Goal: Information Seeking & Learning: Learn about a topic

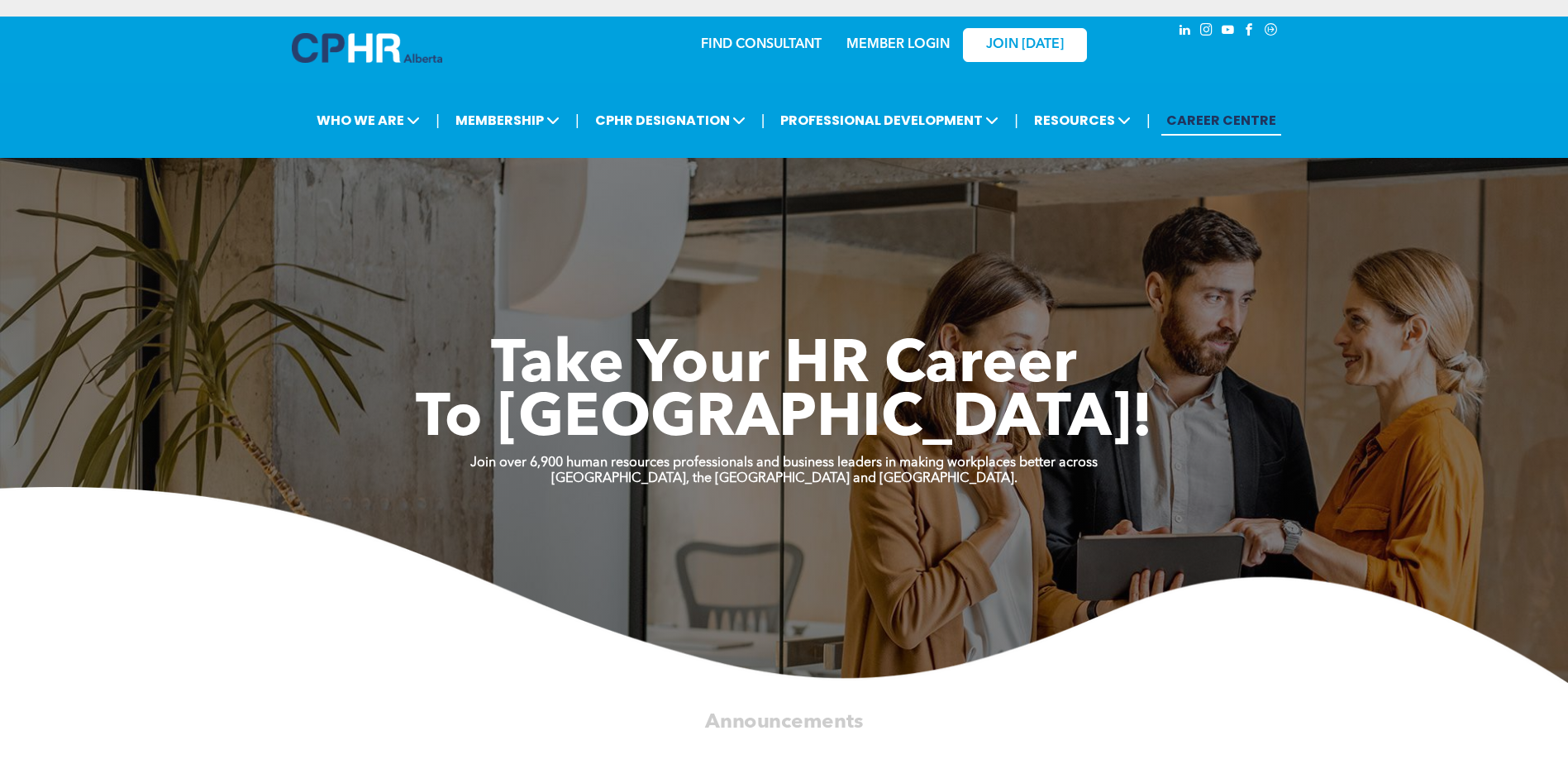
click at [896, 42] on link "MEMBER LOGIN" at bounding box center [898, 44] width 103 height 13
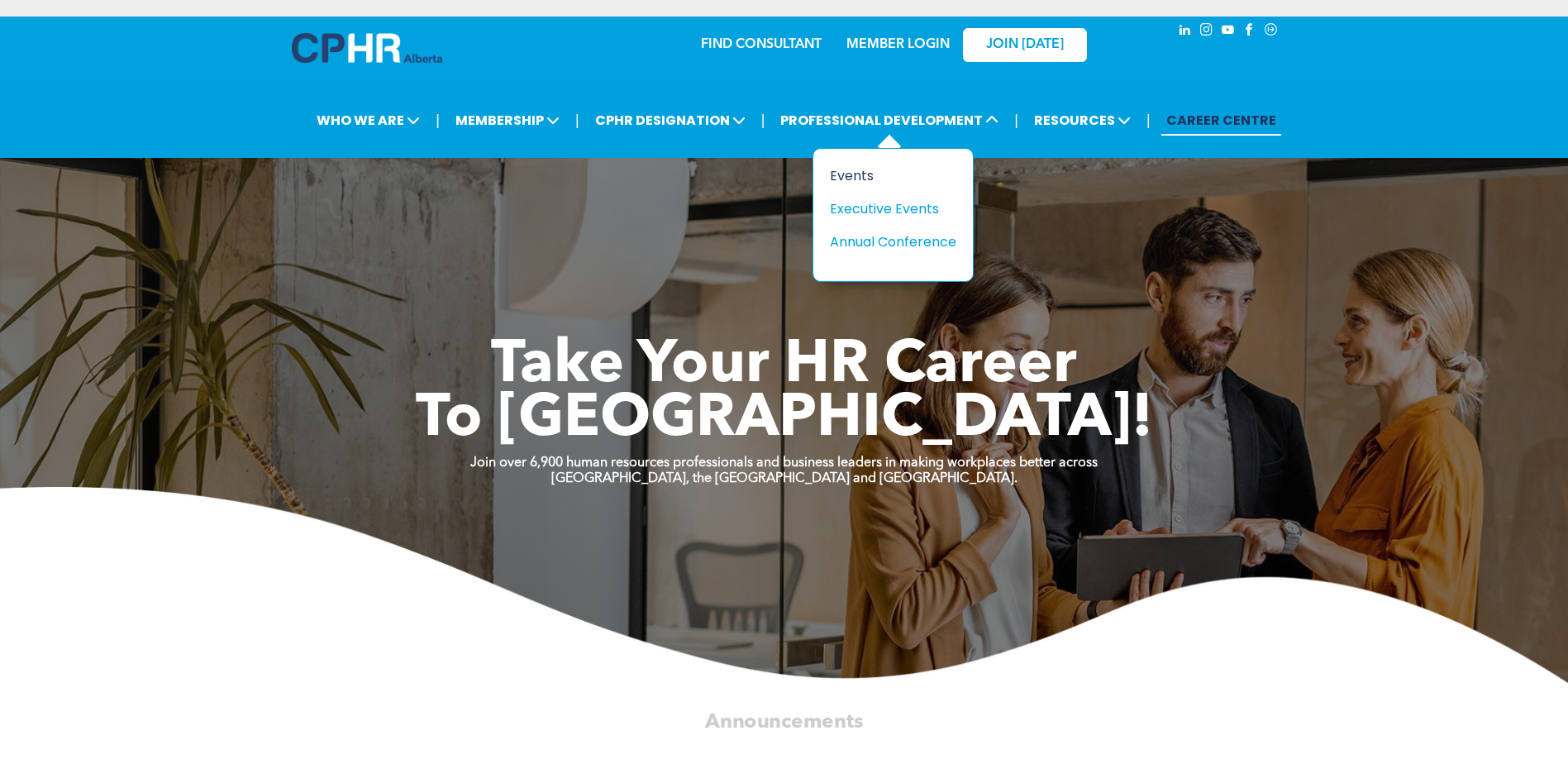
click at [868, 173] on div "Events" at bounding box center [887, 175] width 114 height 20
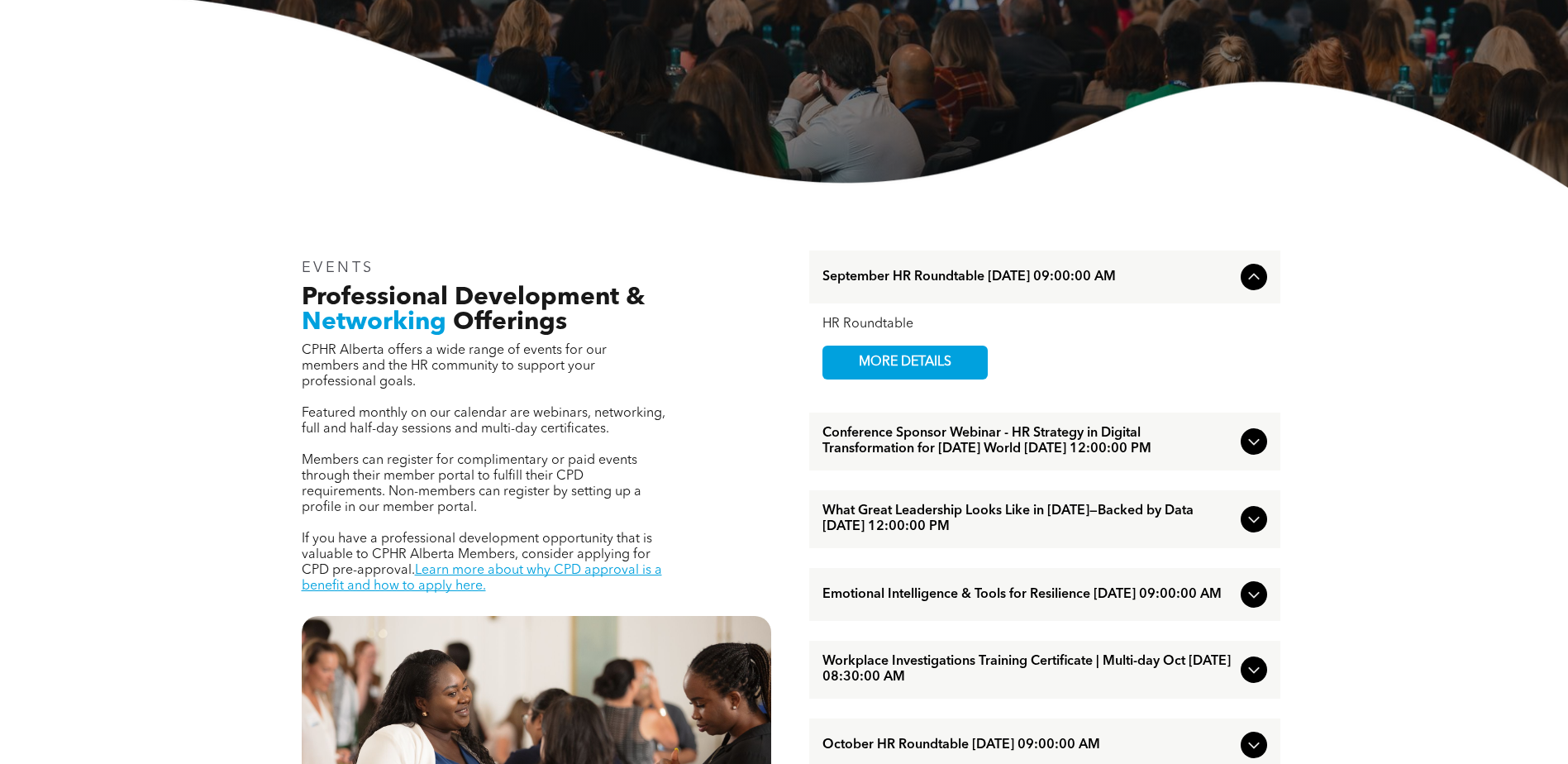
scroll to position [414, 0]
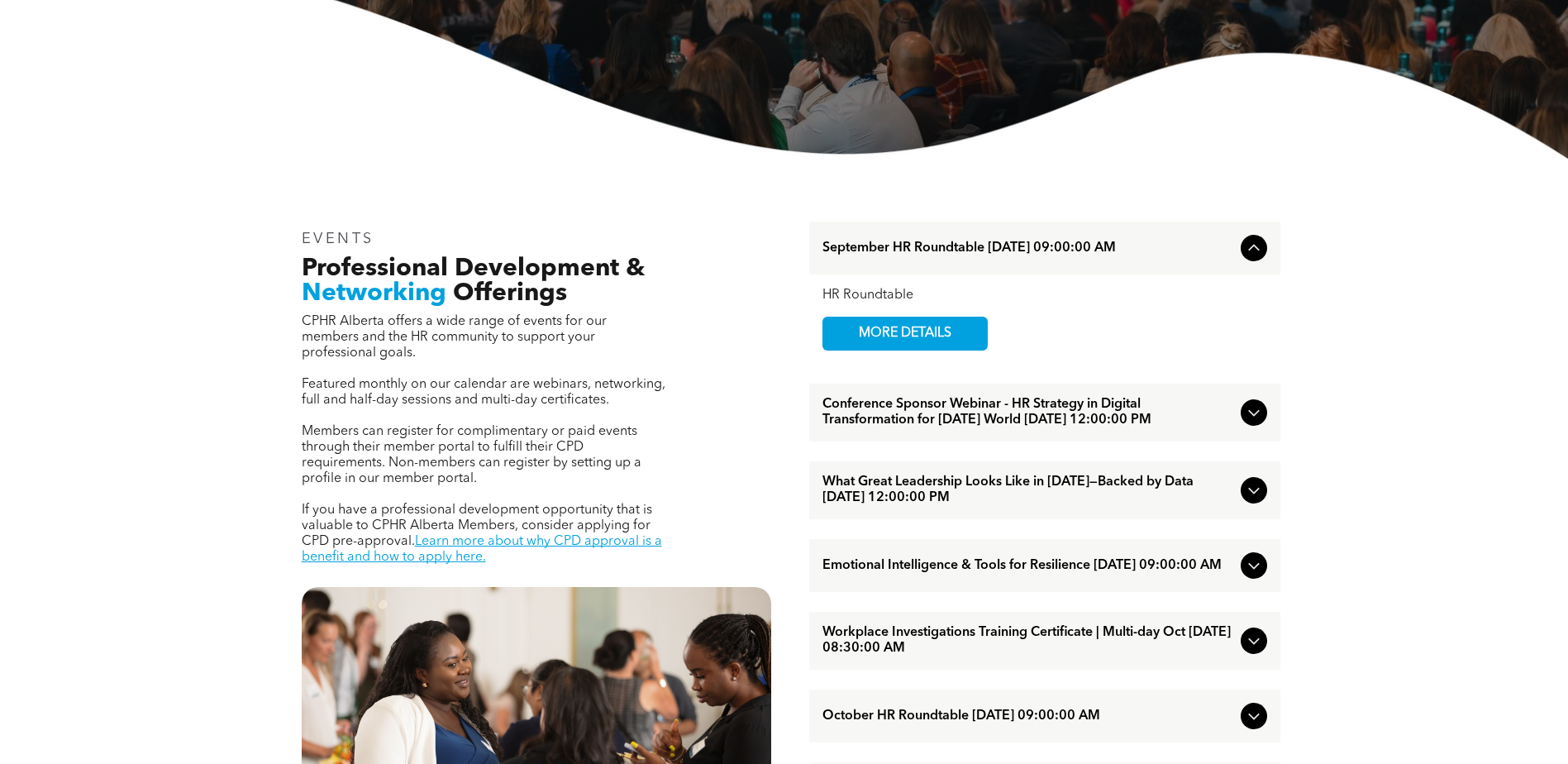
click at [1247, 500] on icon at bounding box center [1254, 490] width 20 height 20
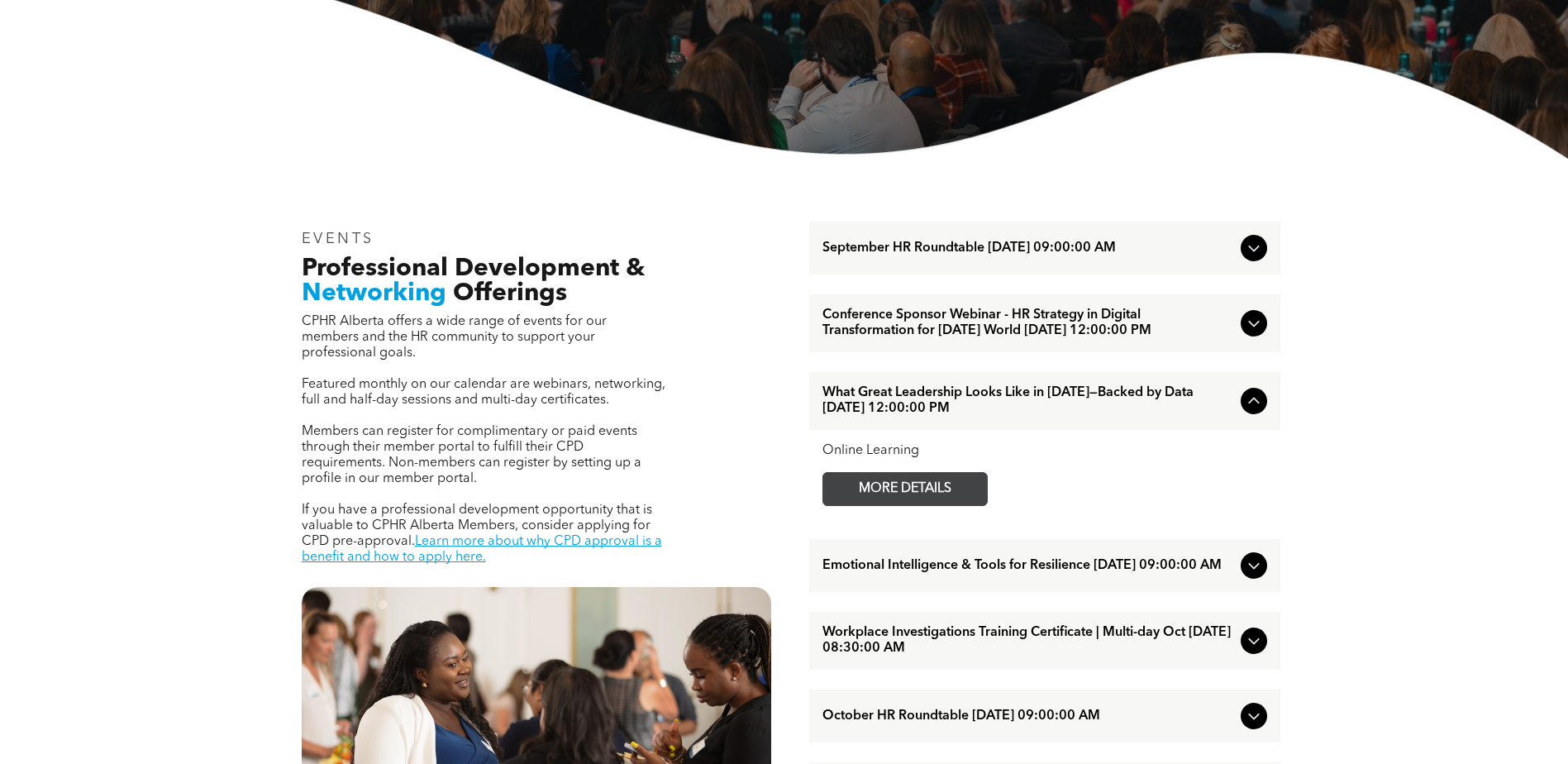
click at [933, 499] on span "MORE DETAILS" at bounding box center [905, 489] width 130 height 33
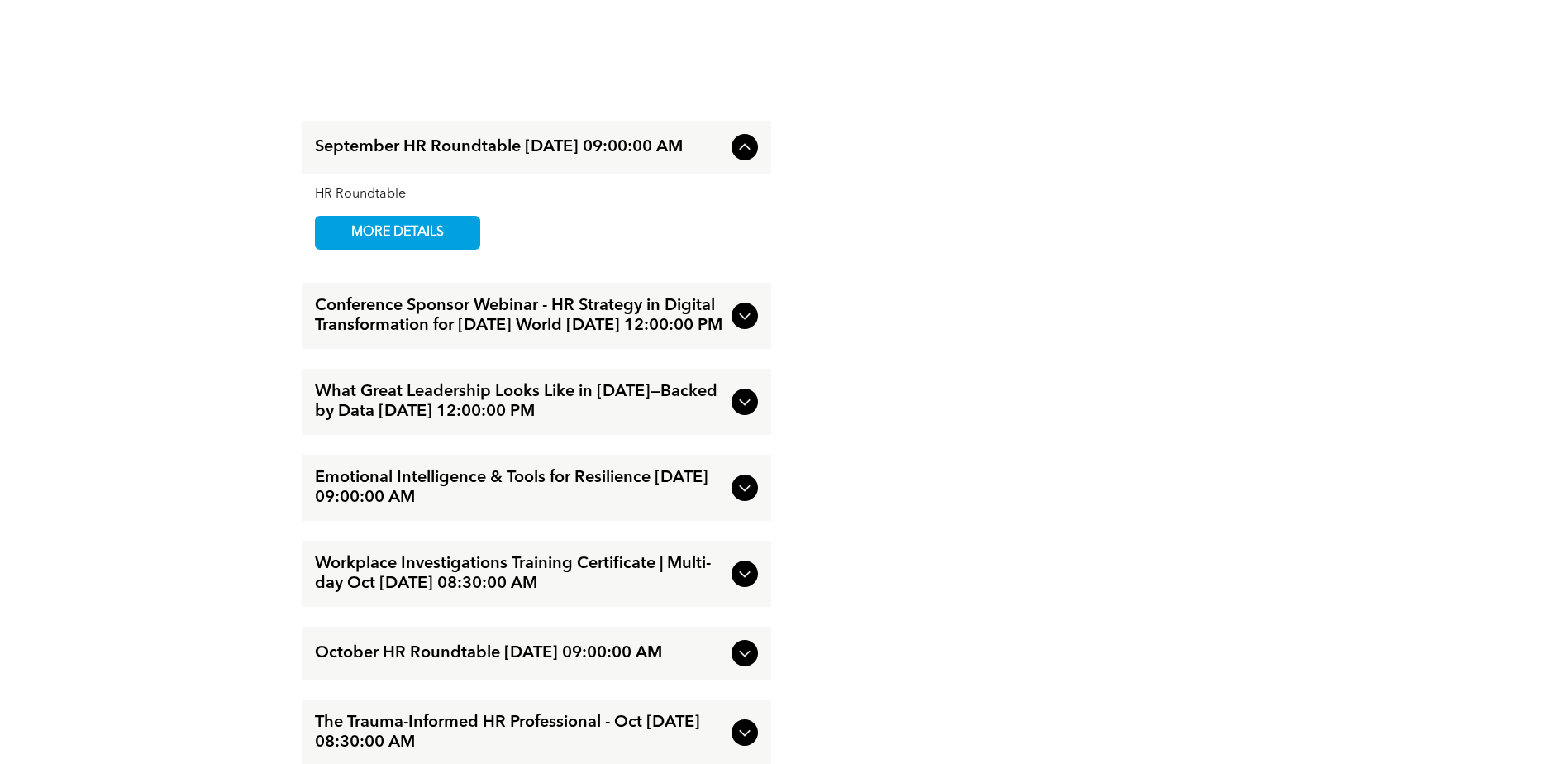
scroll to position [1901, 0]
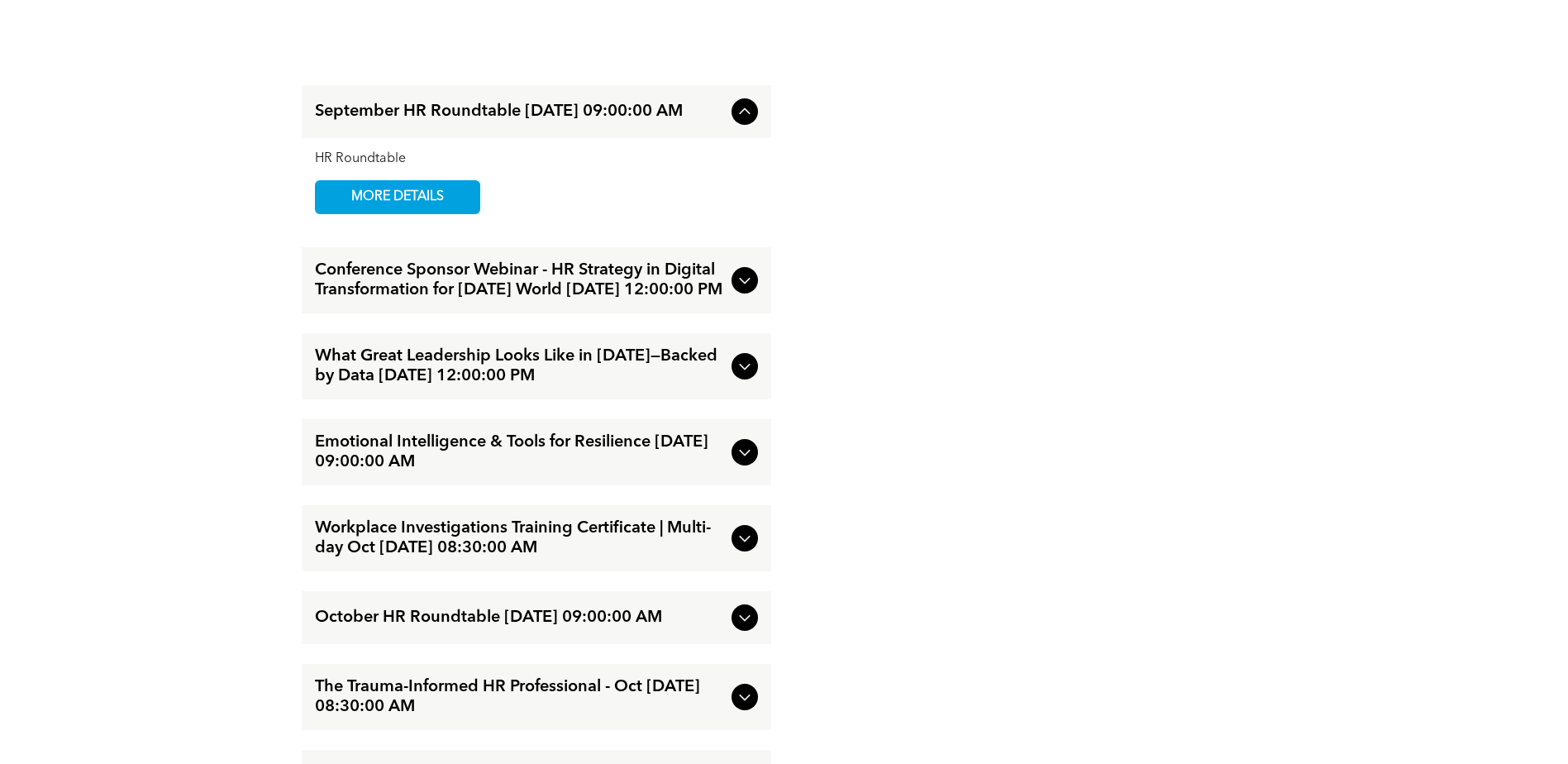
click at [746, 462] on icon at bounding box center [745, 452] width 20 height 20
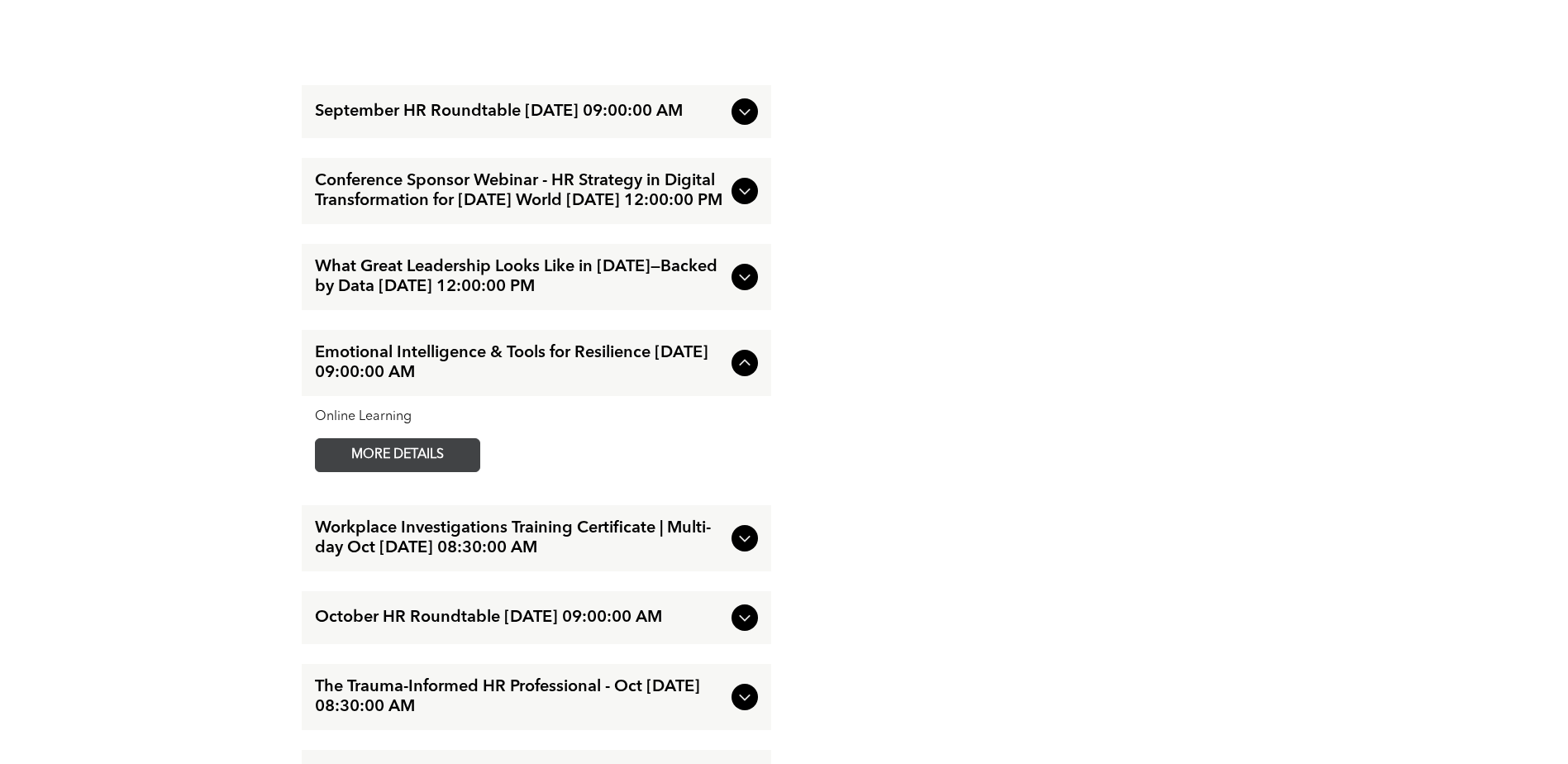
click at [432, 468] on span "MORE DETAILS" at bounding box center [398, 455] width 130 height 33
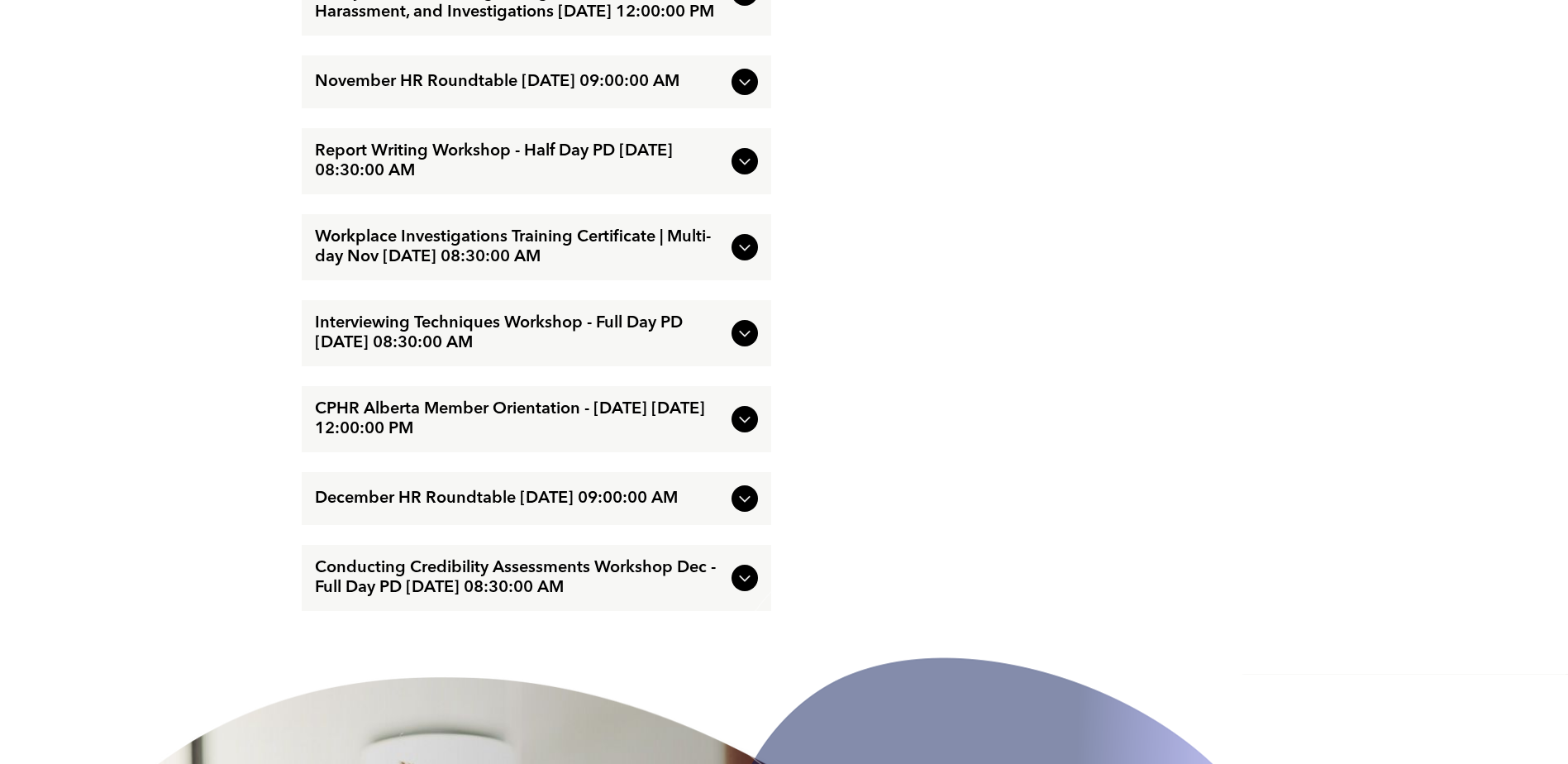
scroll to position [2976, 0]
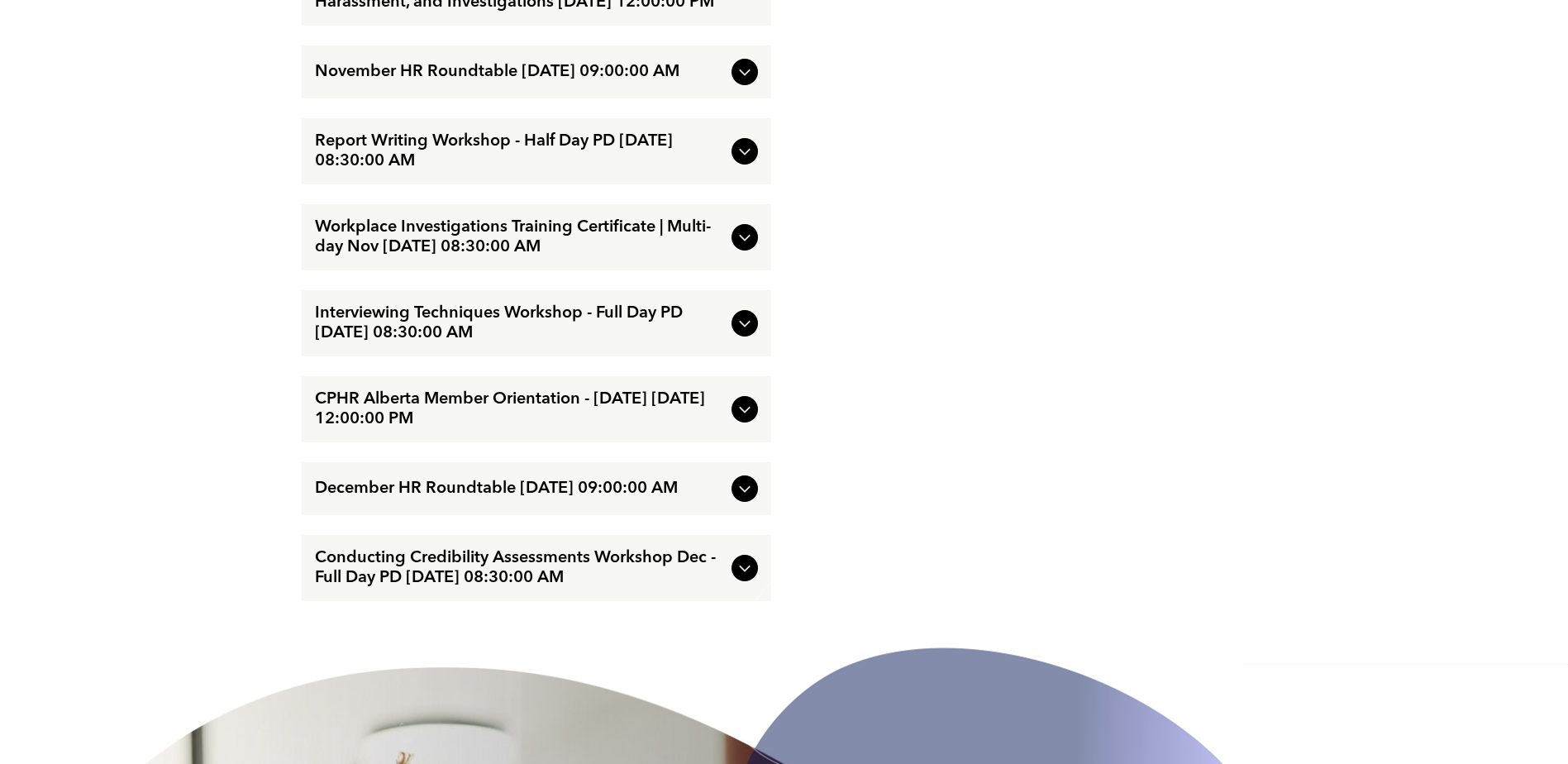
click at [740, 333] on icon at bounding box center [745, 323] width 20 height 20
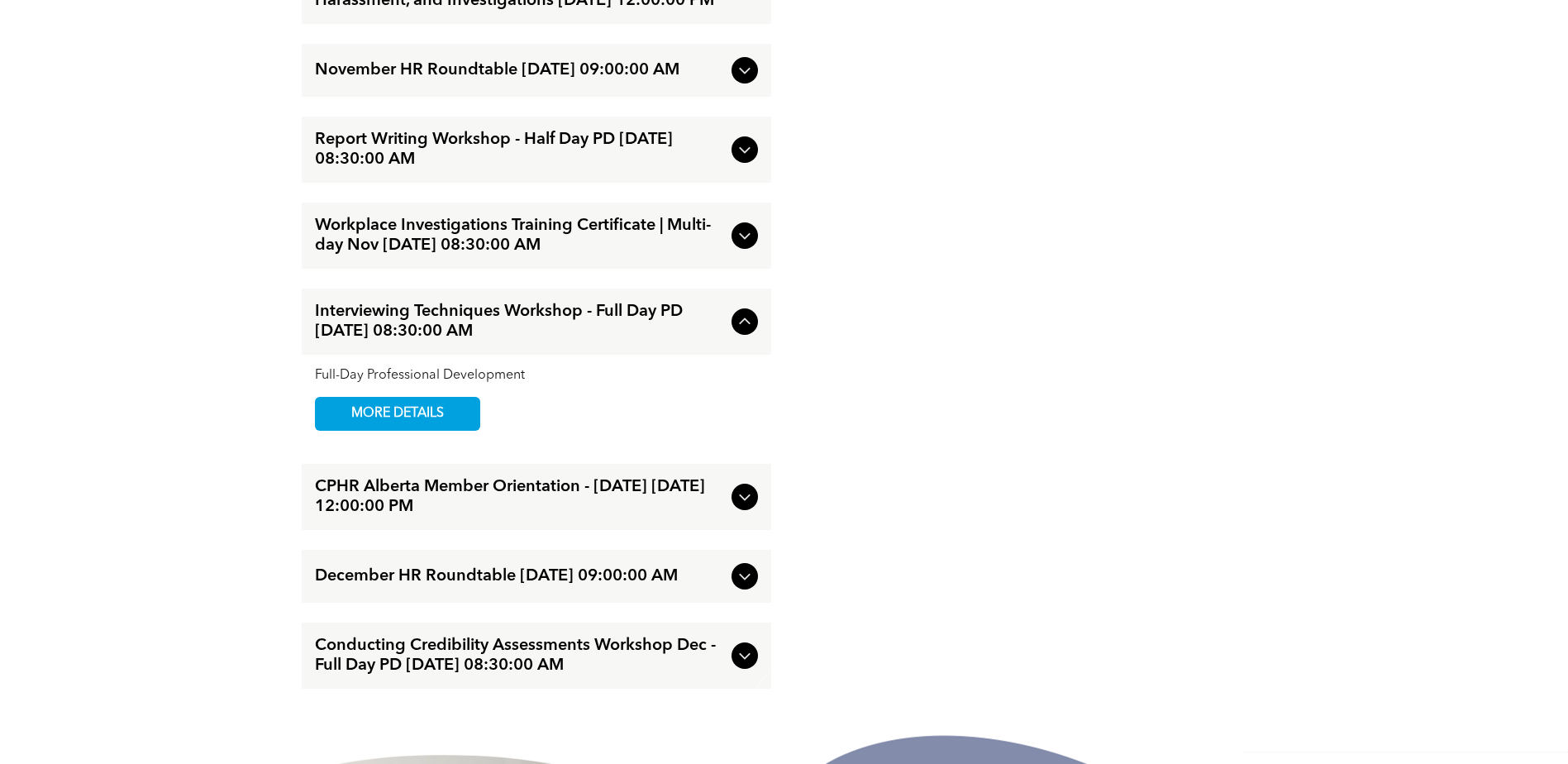
scroll to position [2886, 0]
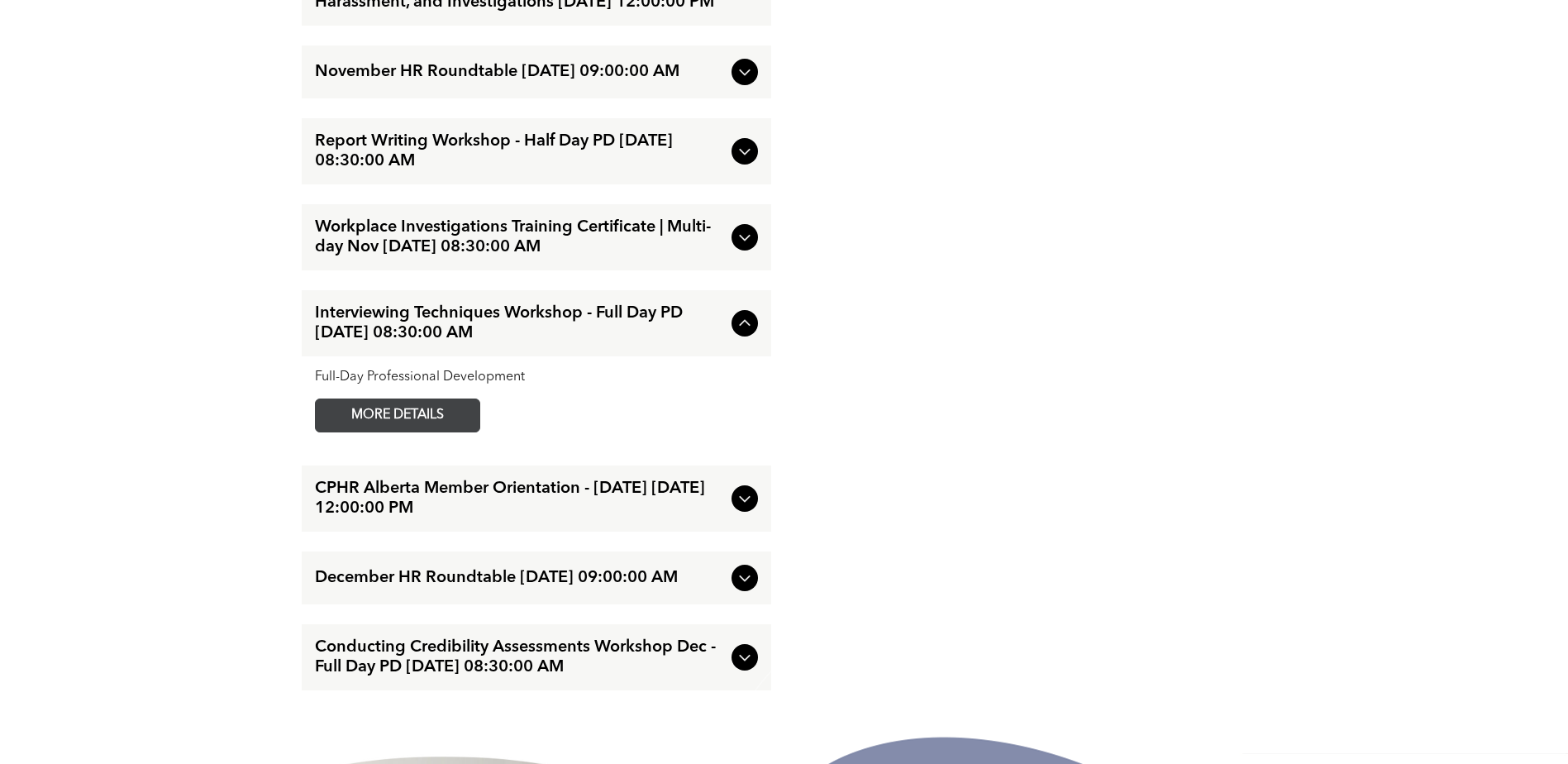
click at [459, 431] on span "MORE DETAILS" at bounding box center [398, 415] width 130 height 33
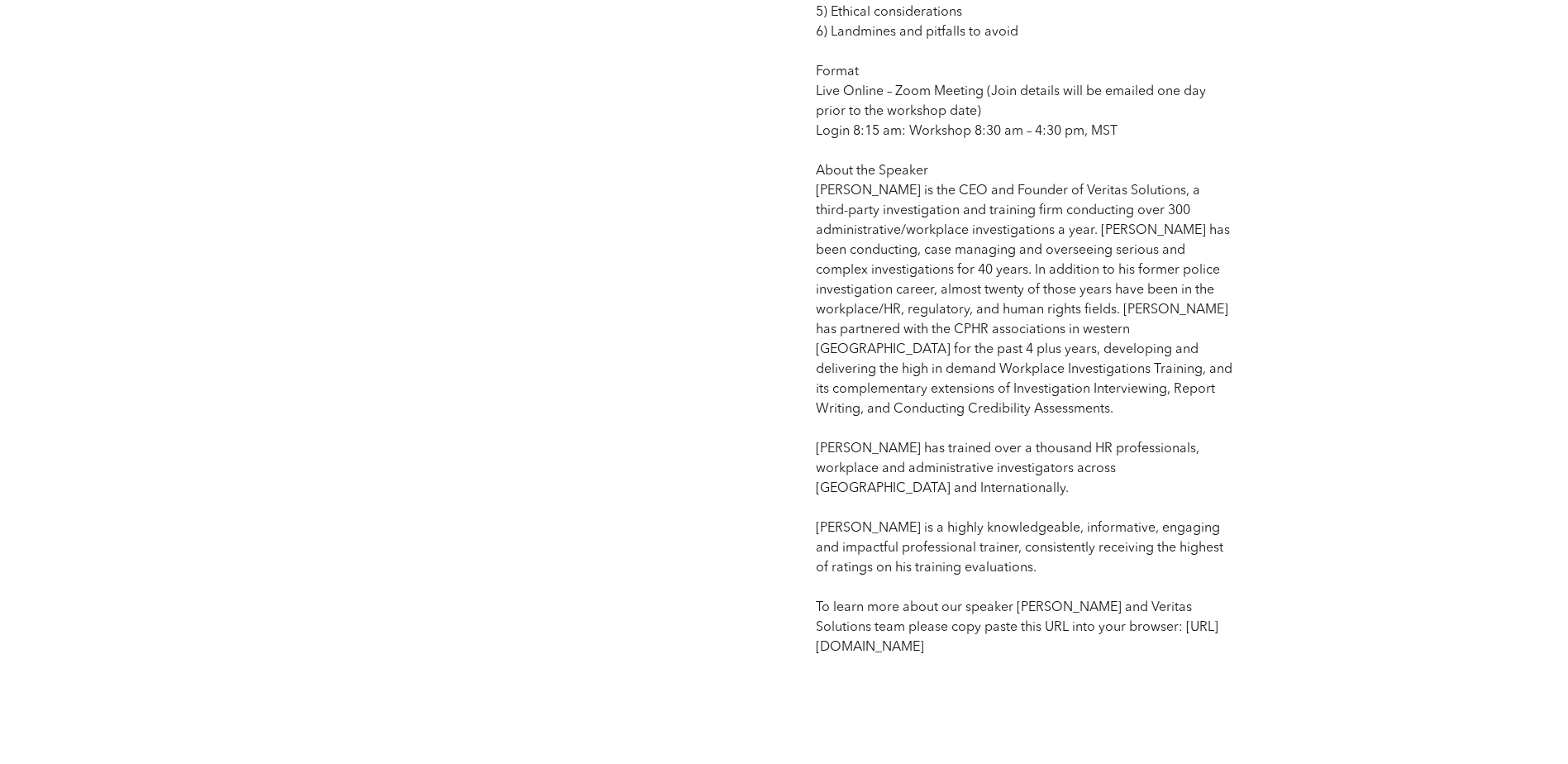
scroll to position [1240, 0]
